Goal: Complete application form: Complete application form

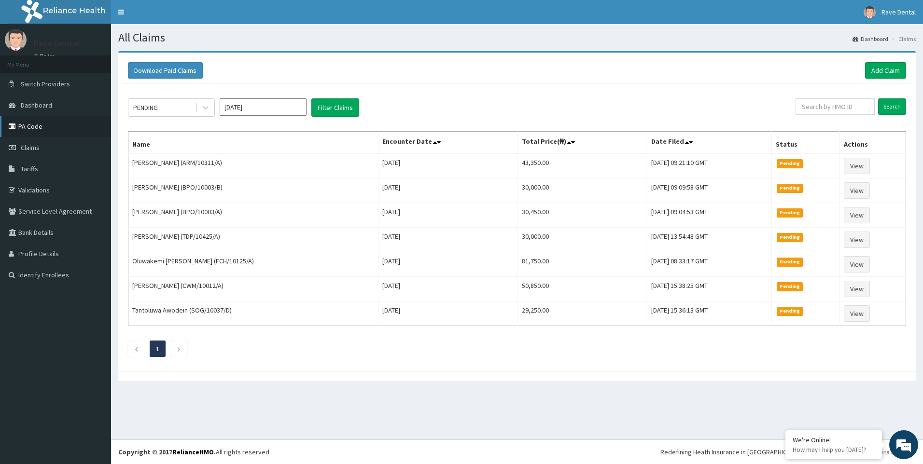
click at [41, 122] on link "PA Code" at bounding box center [55, 126] width 111 height 21
drag, startPoint x: 0, startPoint y: 0, endPoint x: 890, endPoint y: 69, distance: 892.5
click at [890, 69] on link "Add Claim" at bounding box center [885, 70] width 41 height 16
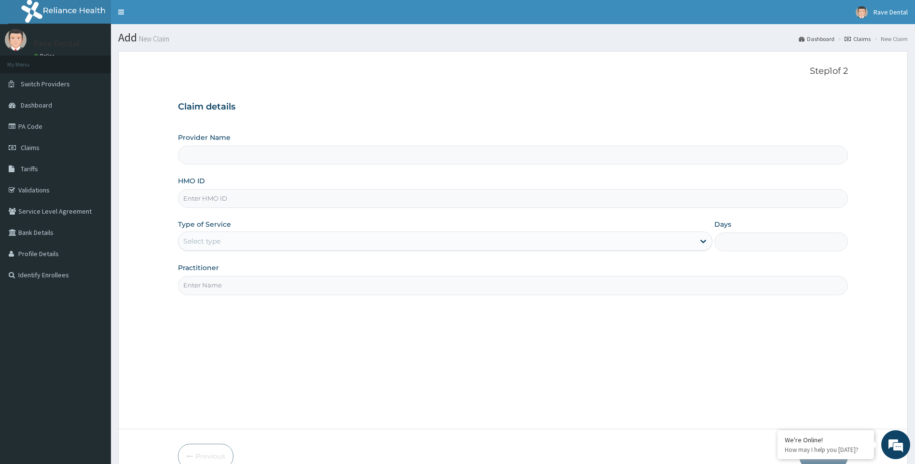
click at [250, 193] on input "HMO ID" at bounding box center [513, 198] width 671 height 19
type input "O"
type input "Rave Dental Clinic -OGBA"
type input "ORG/10045/A"
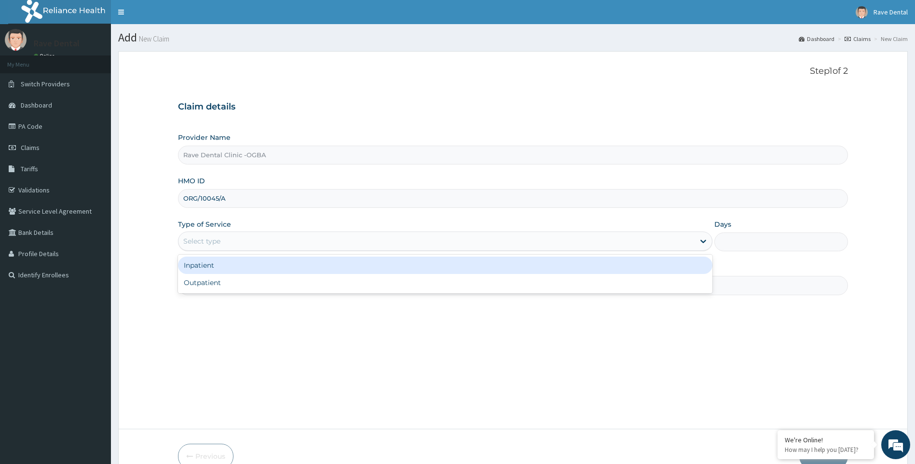
click at [233, 247] on div "Select type" at bounding box center [437, 241] width 517 height 15
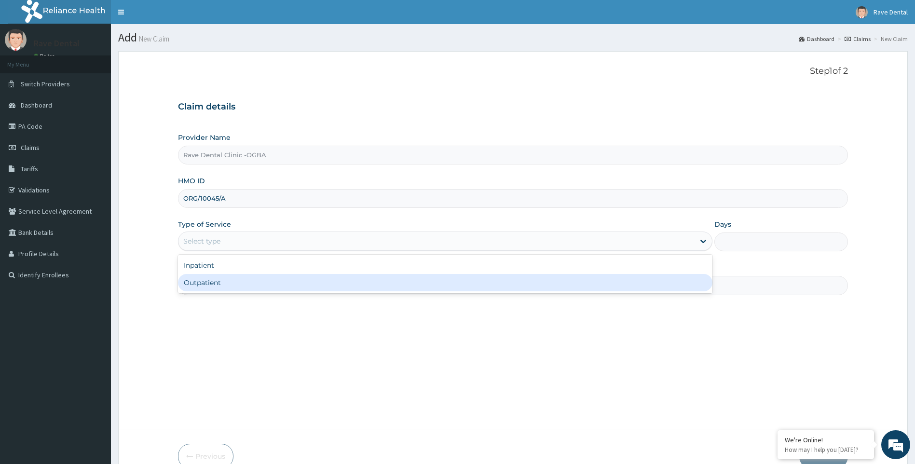
click at [228, 285] on div "Outpatient" at bounding box center [445, 282] width 535 height 17
type input "1"
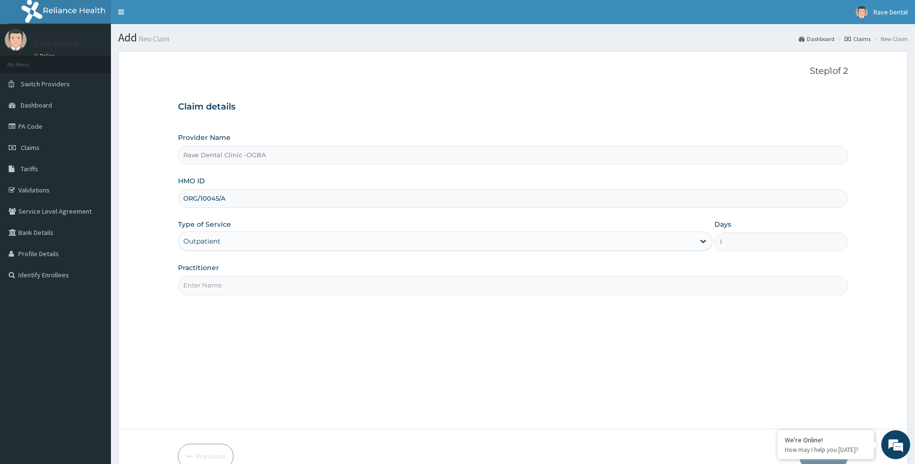
click at [232, 289] on input "Practitioner" at bounding box center [513, 285] width 671 height 19
type input "DR OWOYEMI"
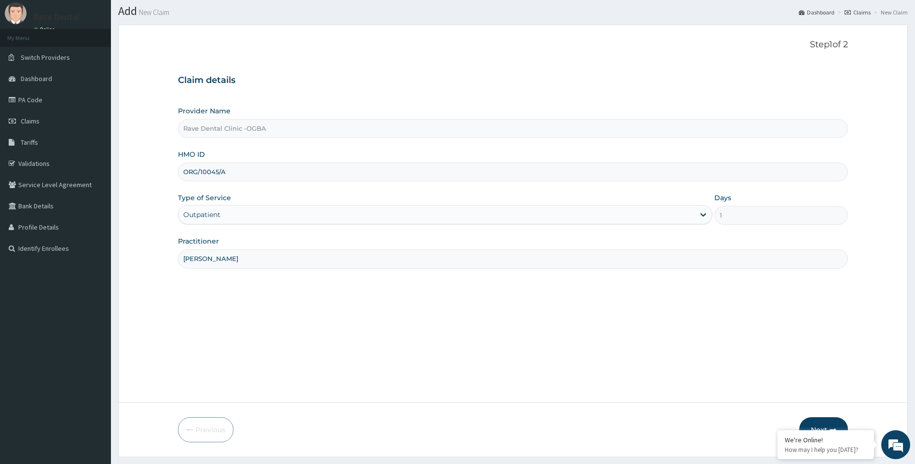
scroll to position [52, 0]
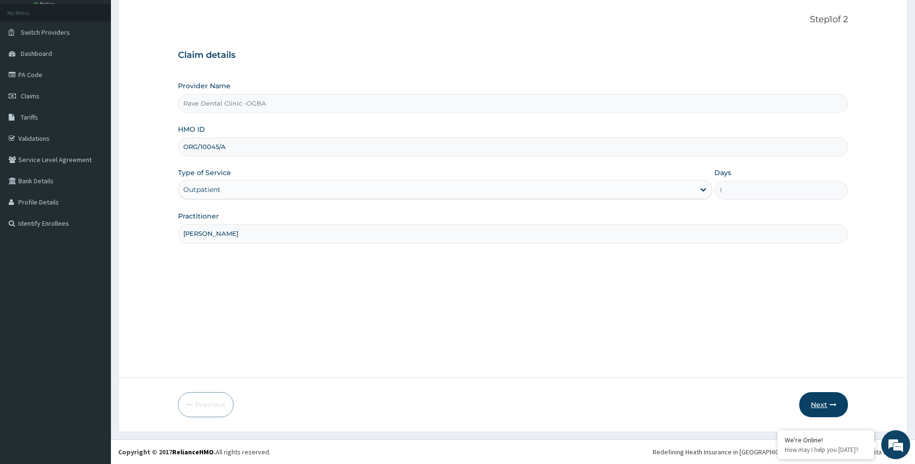
click at [821, 399] on button "Next" at bounding box center [824, 404] width 49 height 25
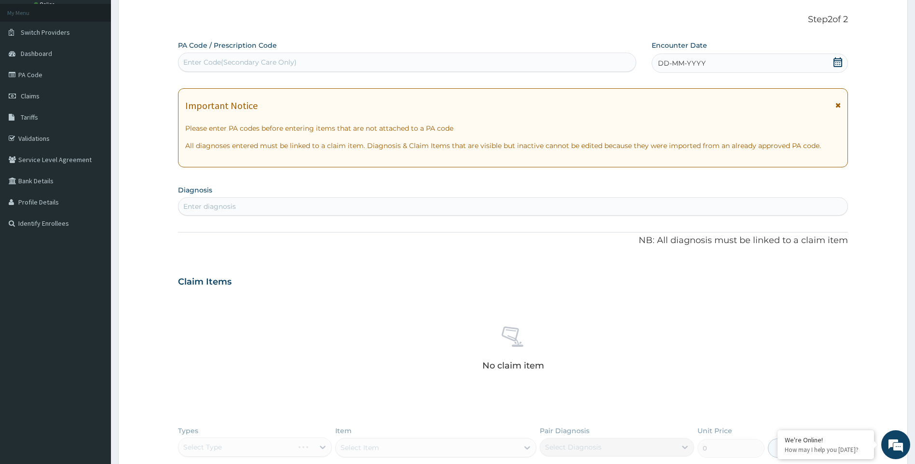
click at [196, 63] on div "Enter Code(Secondary Care Only)" at bounding box center [239, 62] width 113 height 10
type input "PA/9CC479"
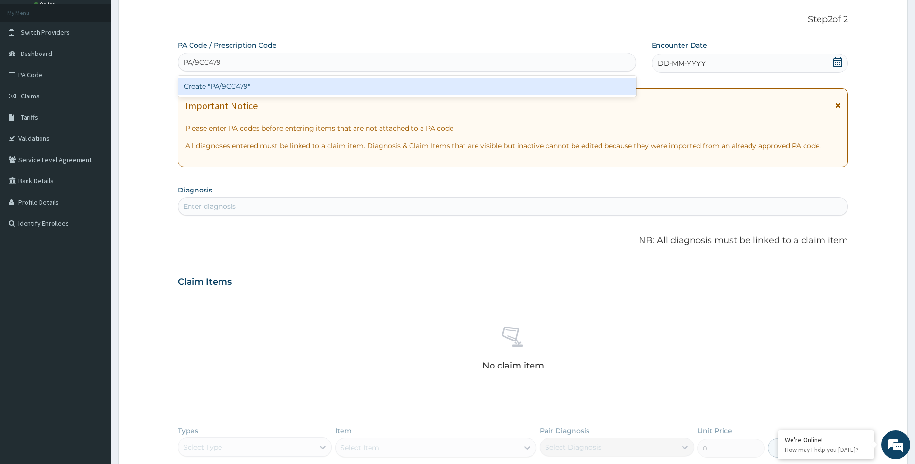
click at [208, 89] on div "Create "PA/9CC479"" at bounding box center [407, 86] width 458 height 17
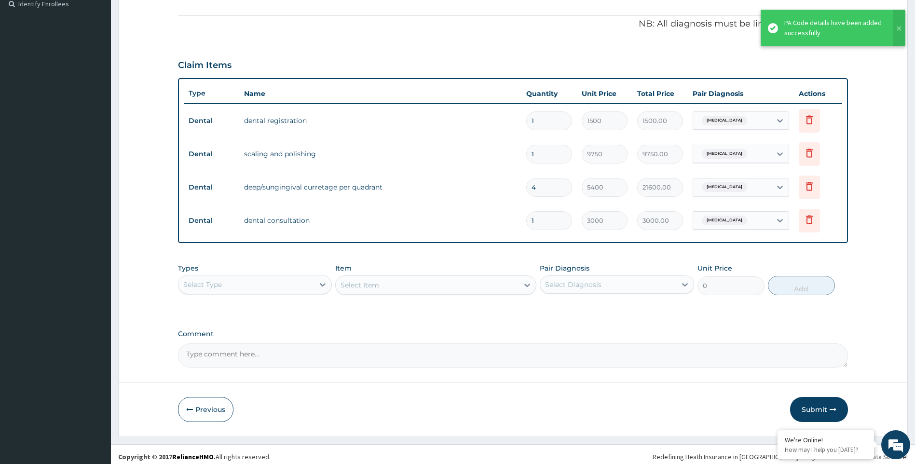
scroll to position [276, 0]
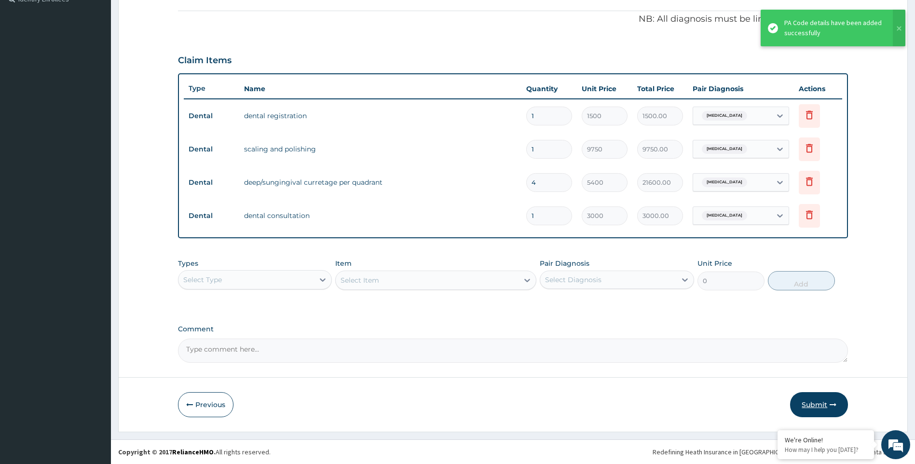
click at [831, 402] on icon "button" at bounding box center [833, 404] width 7 height 7
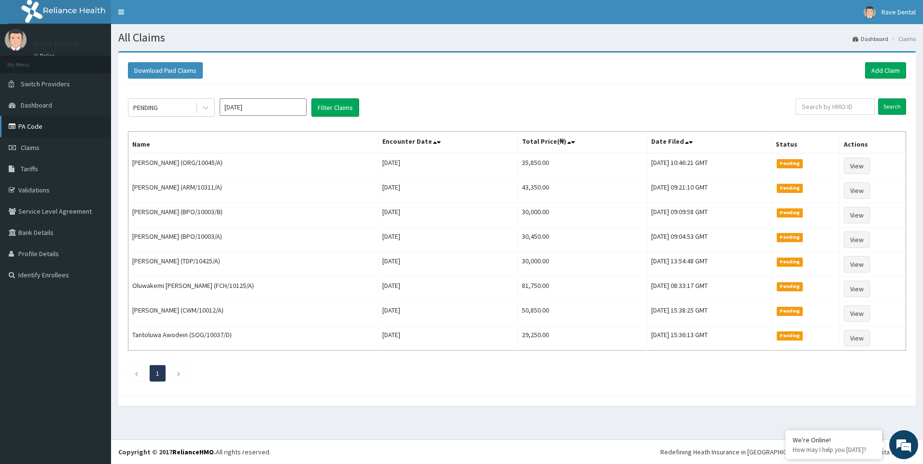
click at [41, 132] on link "PA Code" at bounding box center [55, 126] width 111 height 21
